Goal: Information Seeking & Learning: Learn about a topic

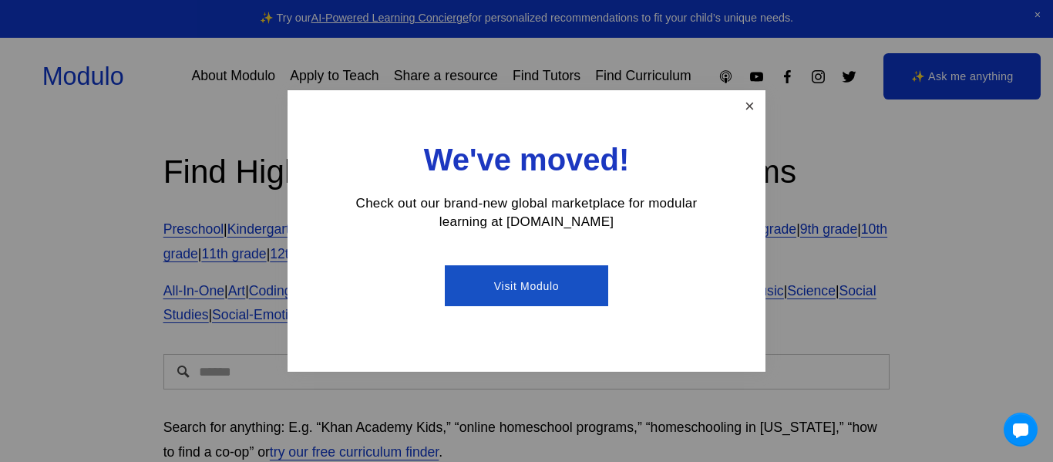
click at [736, 101] on link "Close" at bounding box center [749, 106] width 27 height 27
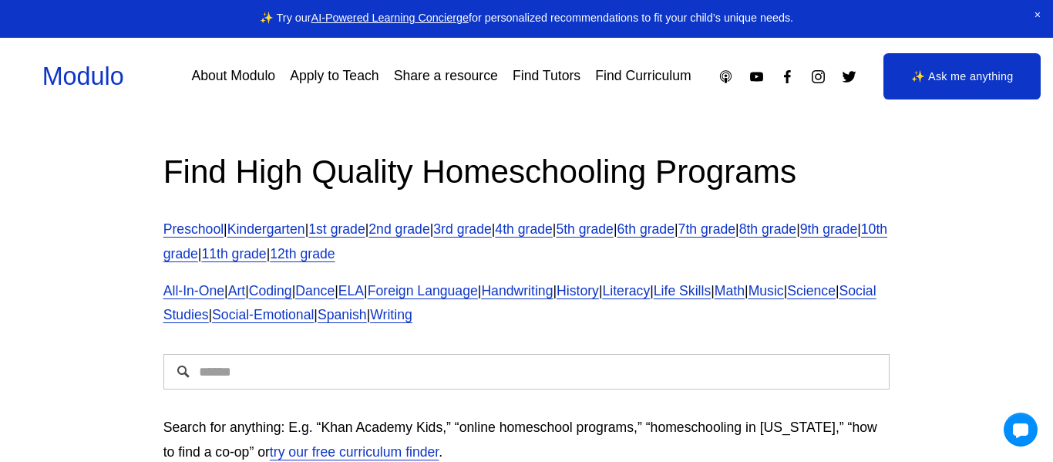
click at [335, 259] on link "12th grade" at bounding box center [302, 253] width 65 height 15
click at [530, 153] on h2 "Find High Quality Homeschooling Programs" at bounding box center [526, 171] width 727 height 42
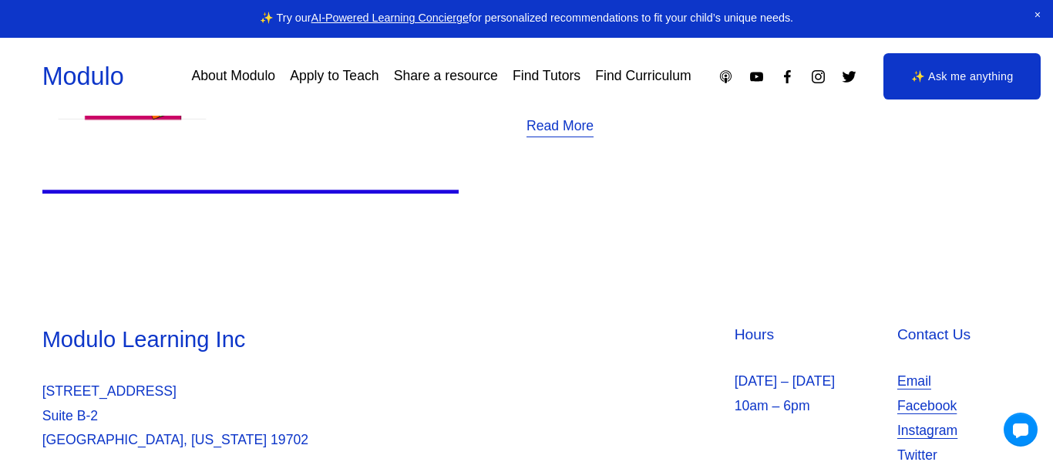
scroll to position [843, 0]
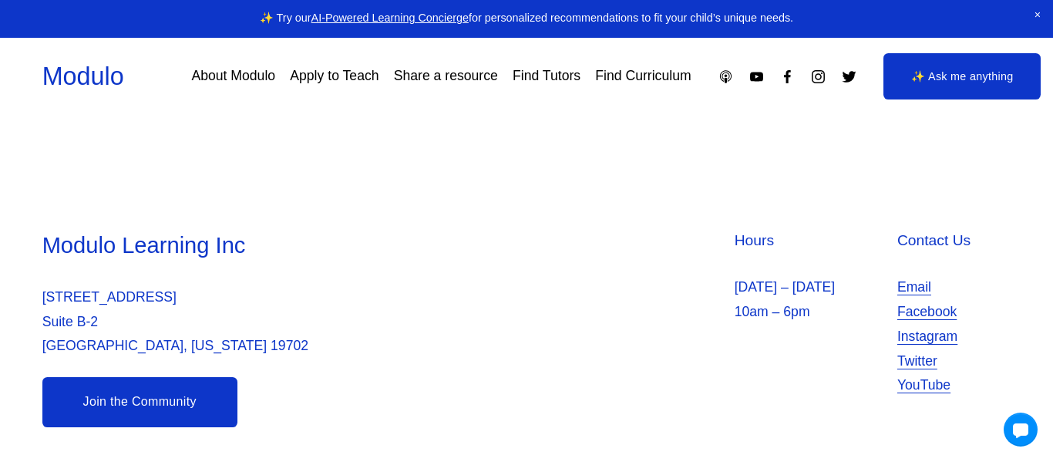
click at [110, 389] on link "Join the Community" at bounding box center [139, 402] width 195 height 50
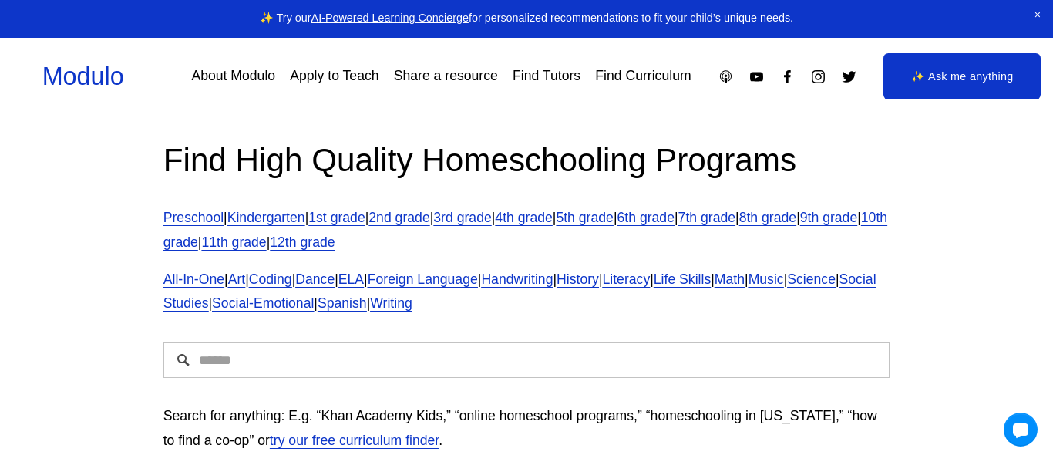
scroll to position [11, 0]
click at [486, 351] on input "Search" at bounding box center [526, 360] width 727 height 35
type input "**********"
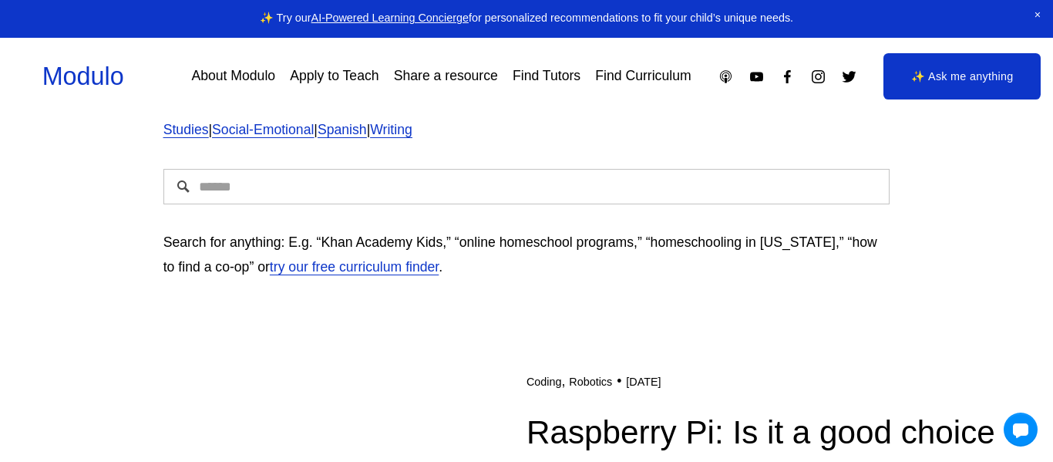
scroll to position [62, 0]
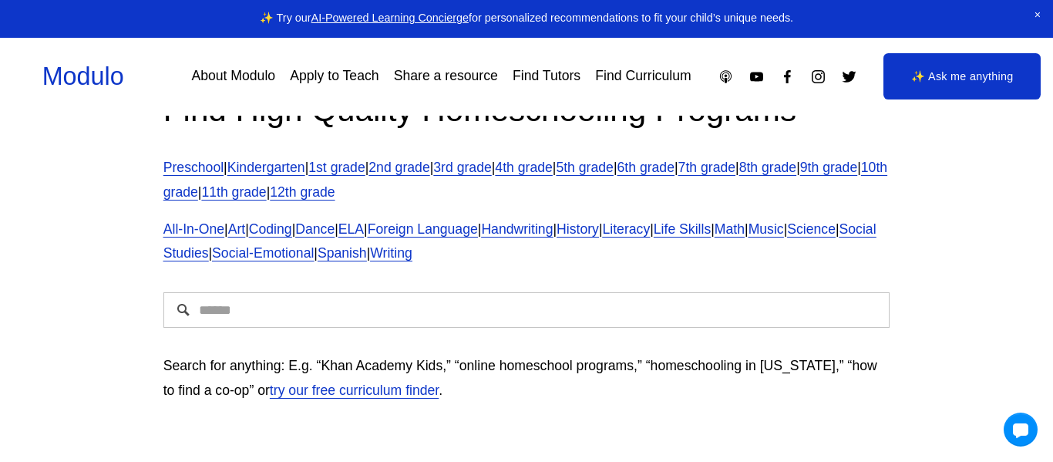
click at [187, 230] on span "All-In-One" at bounding box center [193, 228] width 61 height 15
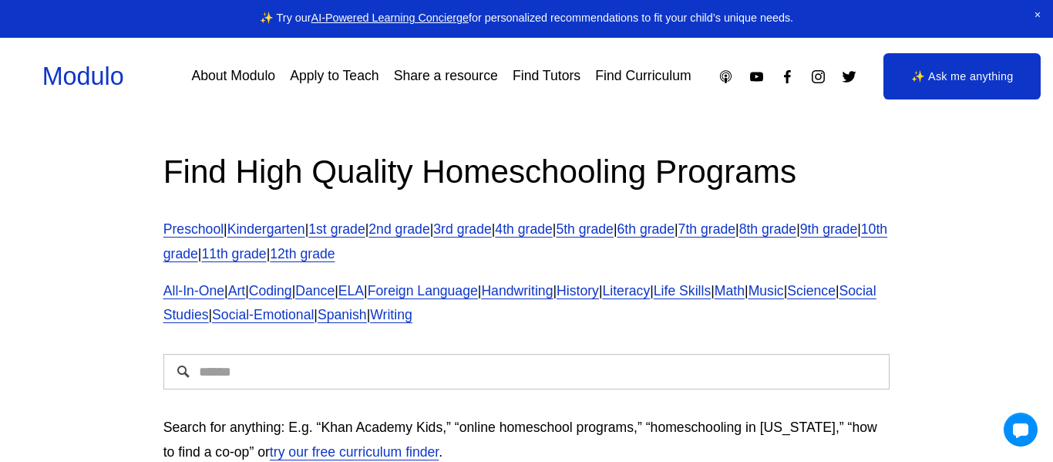
click at [224, 226] on link "Preschool" at bounding box center [193, 228] width 60 height 15
